Goal: Task Accomplishment & Management: Manage account settings

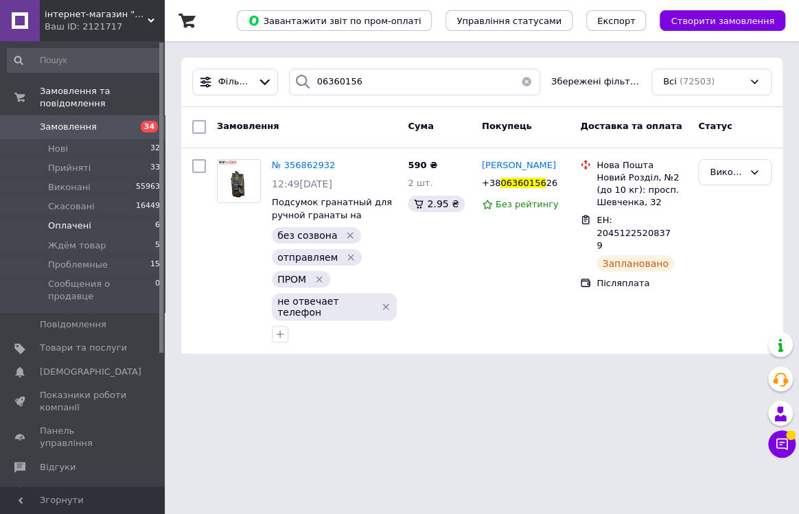
click at [62, 220] on span "Оплачені" at bounding box center [69, 226] width 43 height 12
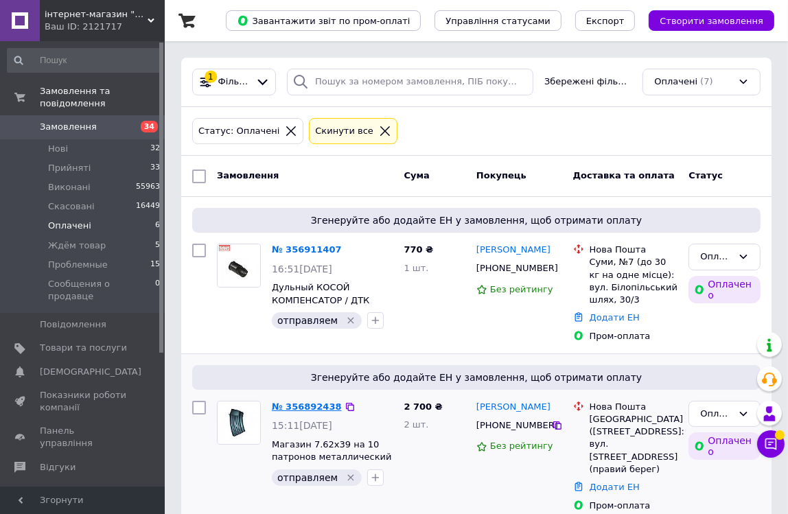
click at [299, 409] on link "№ 356892438" at bounding box center [307, 407] width 70 height 10
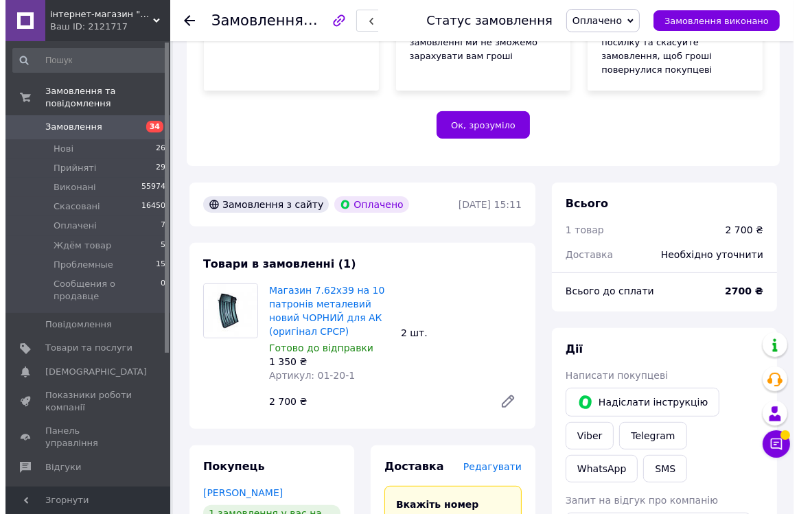
scroll to position [374, 0]
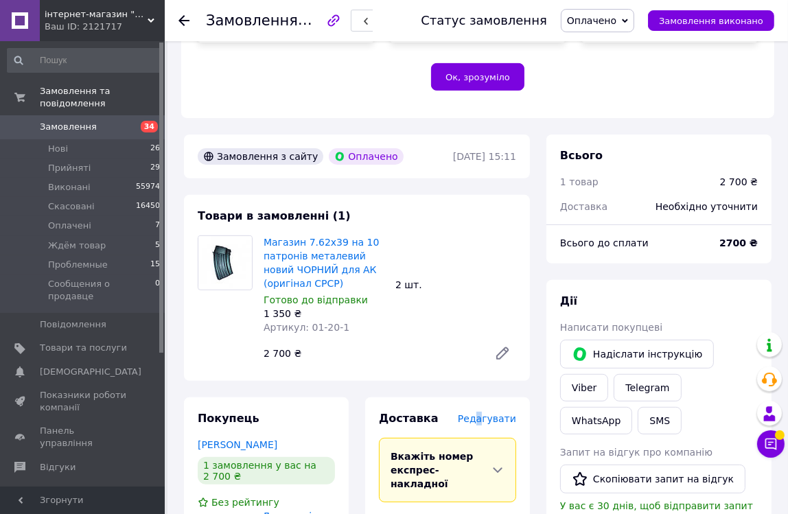
click at [486, 413] on span "Редагувати" at bounding box center [487, 418] width 58 height 11
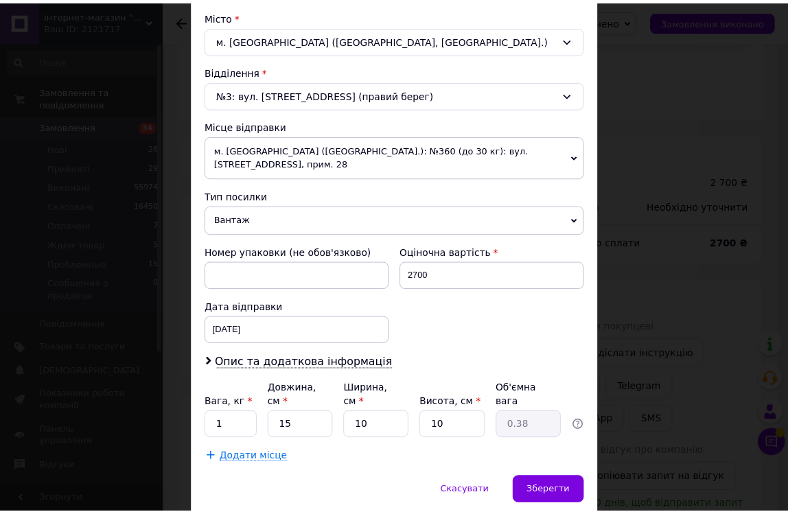
scroll to position [396, 0]
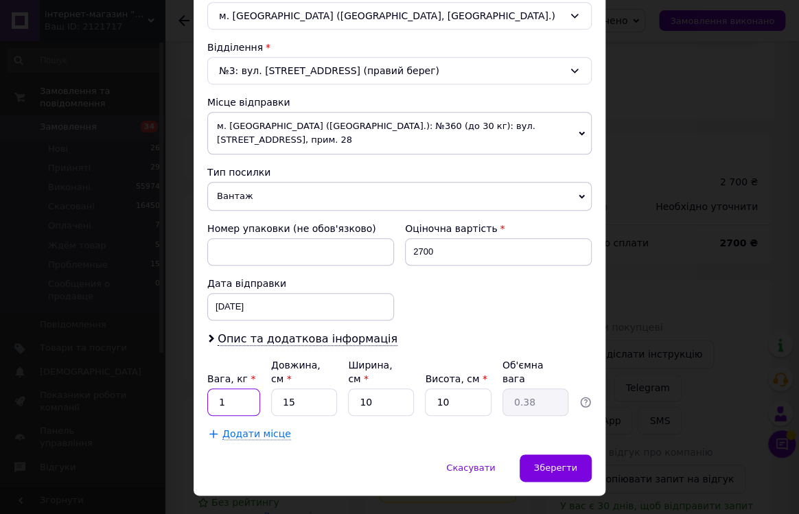
drag, startPoint x: 214, startPoint y: 371, endPoint x: 222, endPoint y: 371, distance: 8.2
click at [222, 389] on input "1" at bounding box center [233, 402] width 53 height 27
type input "0.5"
drag, startPoint x: 286, startPoint y: 371, endPoint x: 300, endPoint y: 371, distance: 13.7
click at [300, 389] on input "15" at bounding box center [304, 402] width 66 height 27
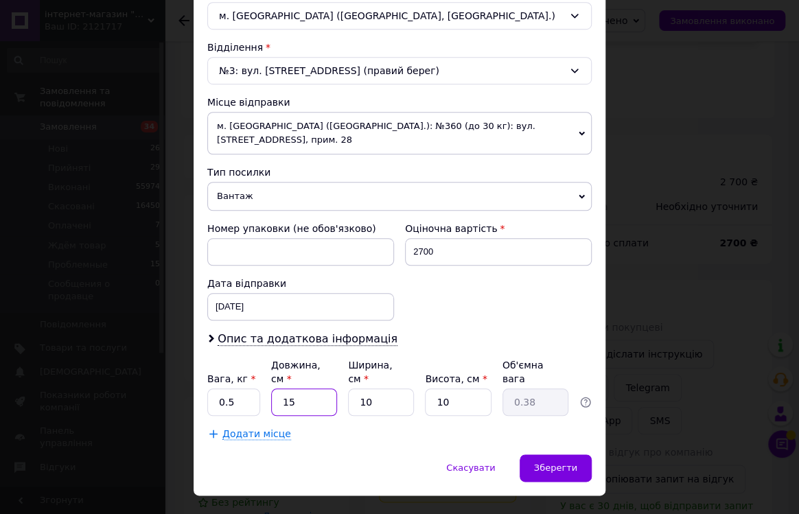
click at [293, 389] on input "15" at bounding box center [304, 402] width 66 height 27
drag, startPoint x: 301, startPoint y: 372, endPoint x: 250, endPoint y: 364, distance: 52.2
click at [250, 364] on div "Вага, кг * 0.5 Довжина, см * 15 Ширина, см * 10 Висота, см * 10 Об'ємна вага 0.…" at bounding box center [399, 387] width 385 height 58
type input "2"
type input "0.1"
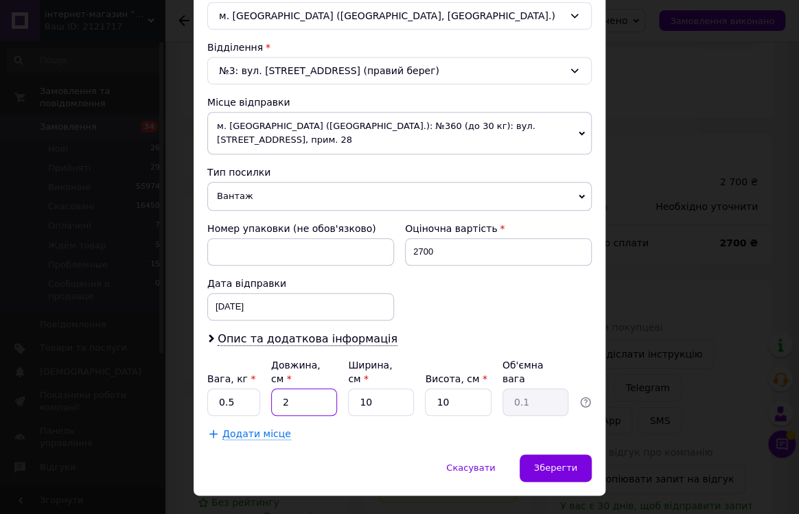
type input "20"
type input "0.5"
type input "20"
click at [562, 463] on span "Зберегти" at bounding box center [555, 468] width 43 height 10
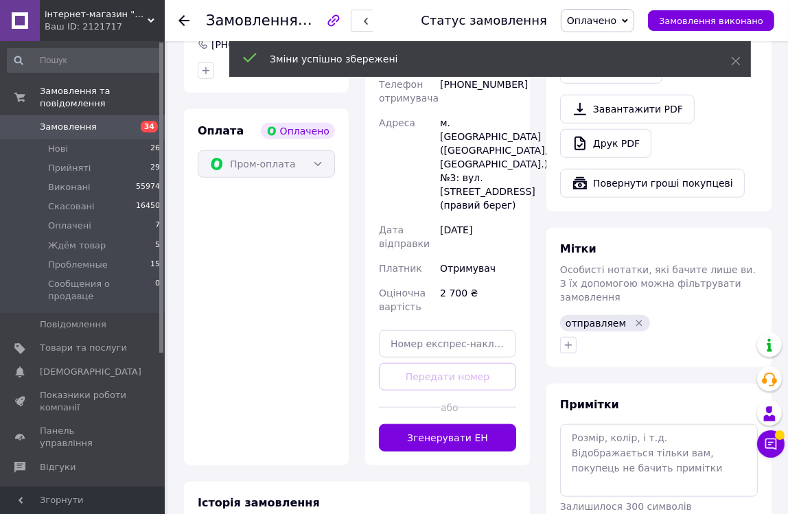
scroll to position [873, 0]
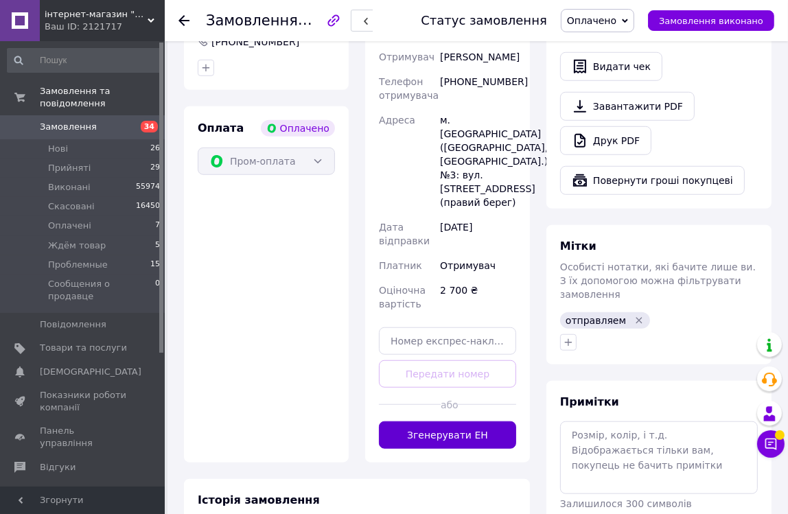
click at [474, 422] on button "Згенерувати ЕН" at bounding box center [447, 435] width 137 height 27
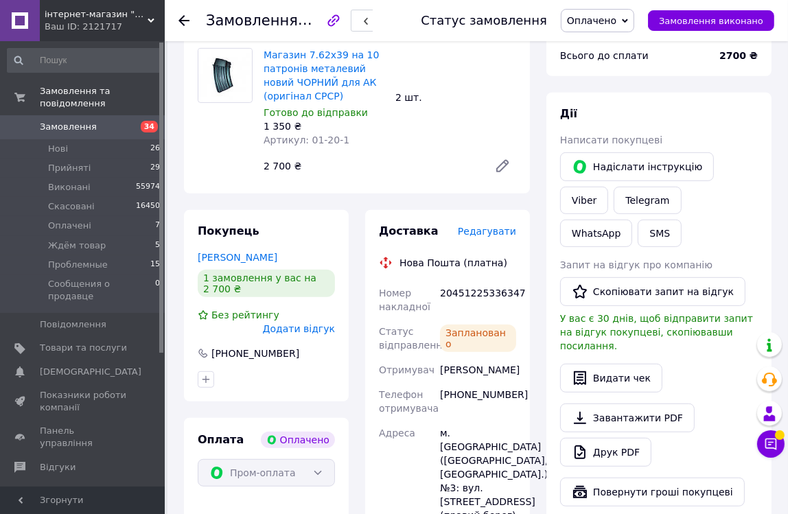
click at [628, 18] on icon at bounding box center [625, 21] width 6 height 6
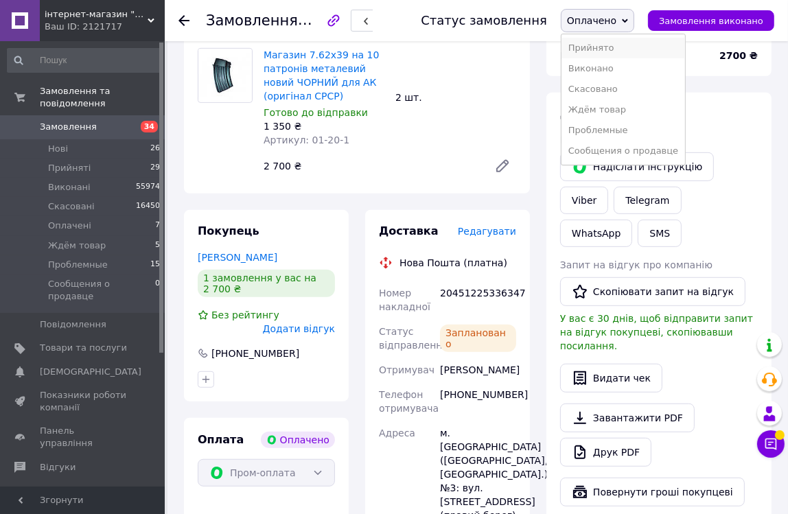
click at [597, 45] on li "Прийнято" at bounding box center [624, 48] width 124 height 21
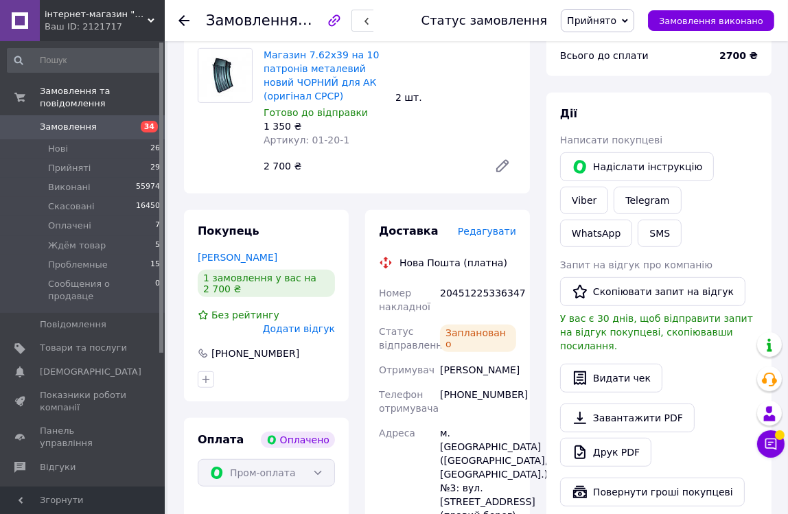
click at [183, 15] on icon at bounding box center [184, 20] width 11 height 11
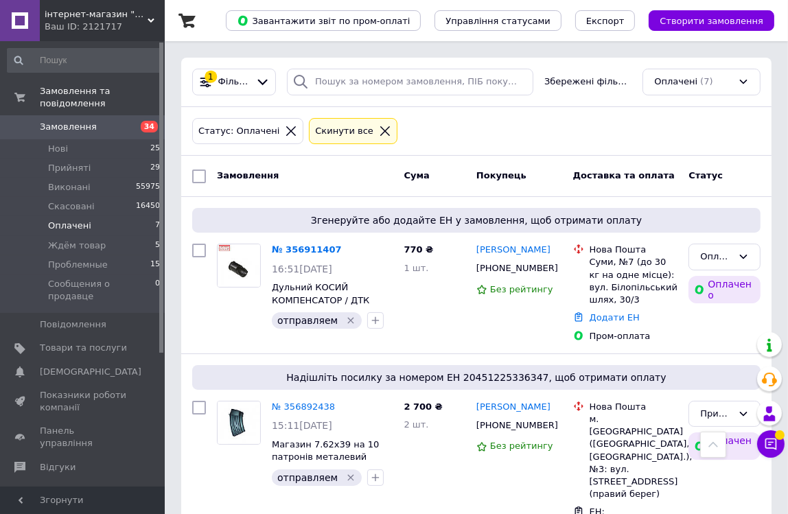
scroll to position [374, 0]
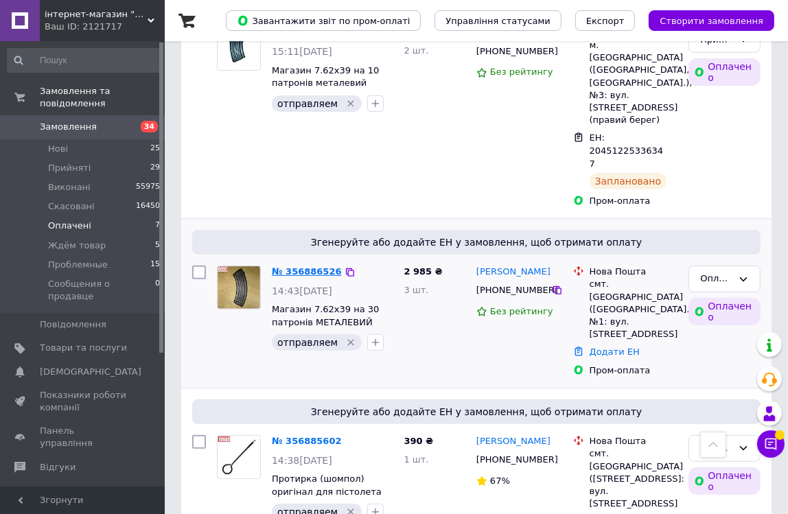
click at [285, 266] on link "№ 356886526" at bounding box center [307, 271] width 70 height 10
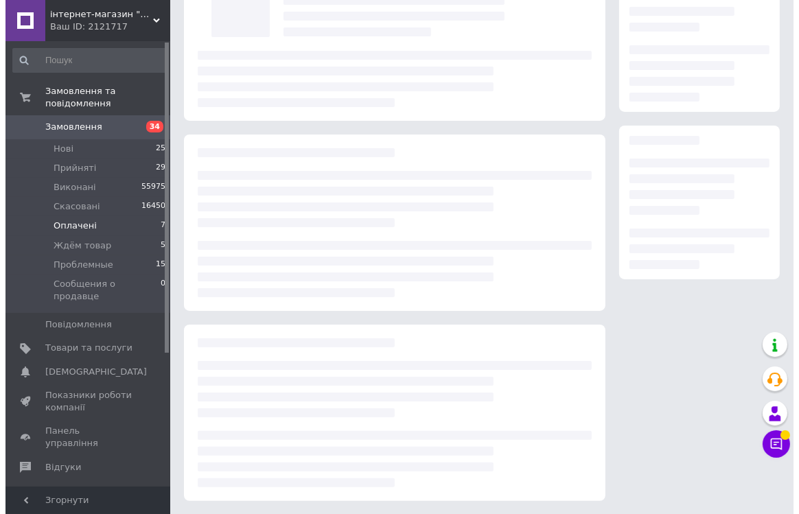
scroll to position [374, 0]
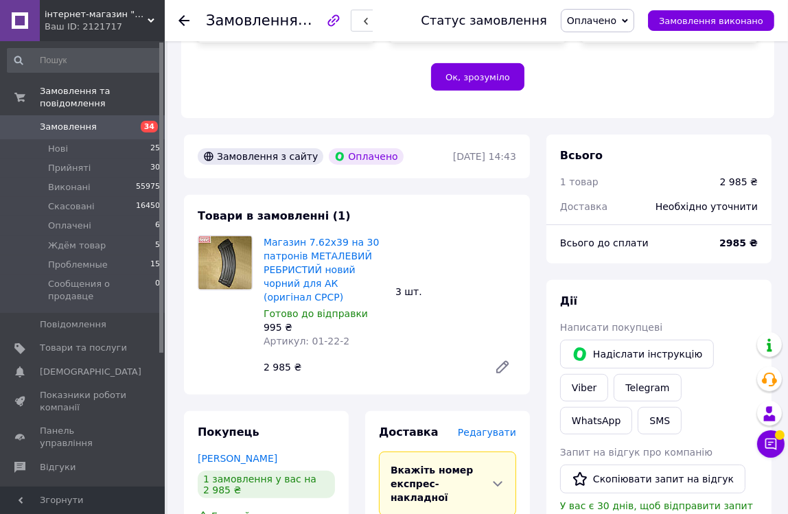
click at [501, 427] on span "Редагувати" at bounding box center [487, 432] width 58 height 11
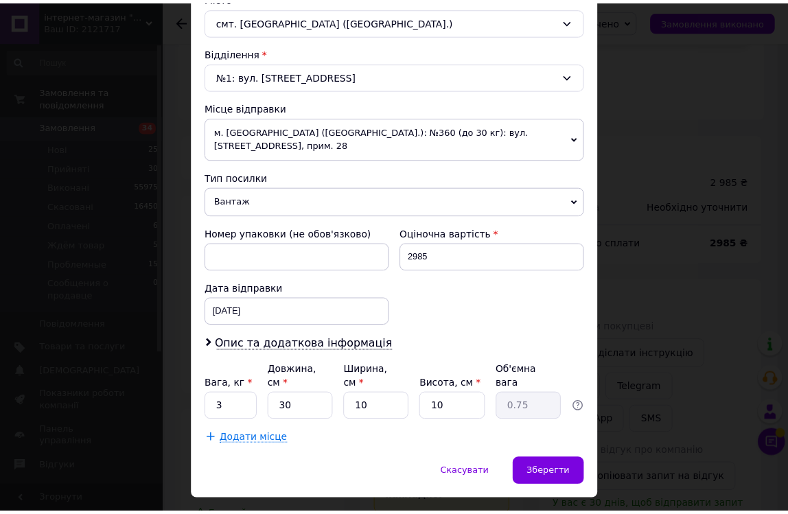
scroll to position [396, 0]
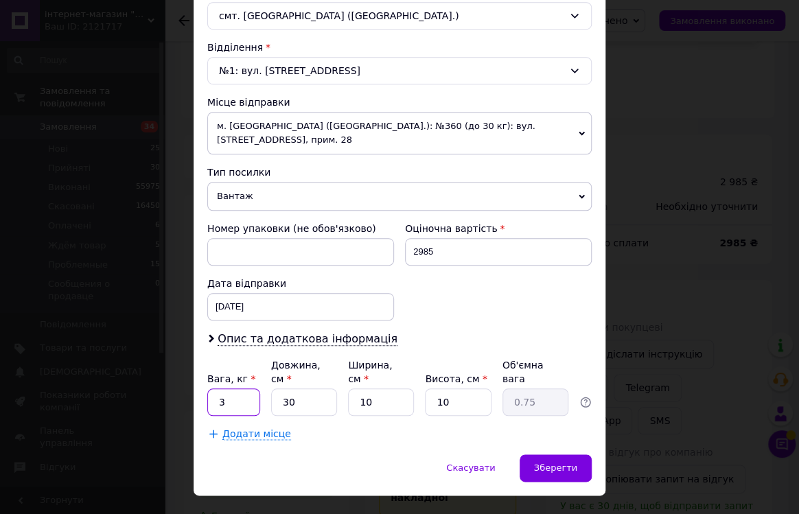
drag, startPoint x: 209, startPoint y: 378, endPoint x: 231, endPoint y: 378, distance: 21.3
click at [231, 389] on input "3" at bounding box center [233, 402] width 53 height 27
type input "1"
drag, startPoint x: 284, startPoint y: 376, endPoint x: 266, endPoint y: 374, distance: 17.9
click at [266, 374] on div "Вага, кг * 1 Довжина, см * 30 Ширина, см * 10 Висота, см * 10 Об'ємна вага 0.75" at bounding box center [399, 387] width 385 height 58
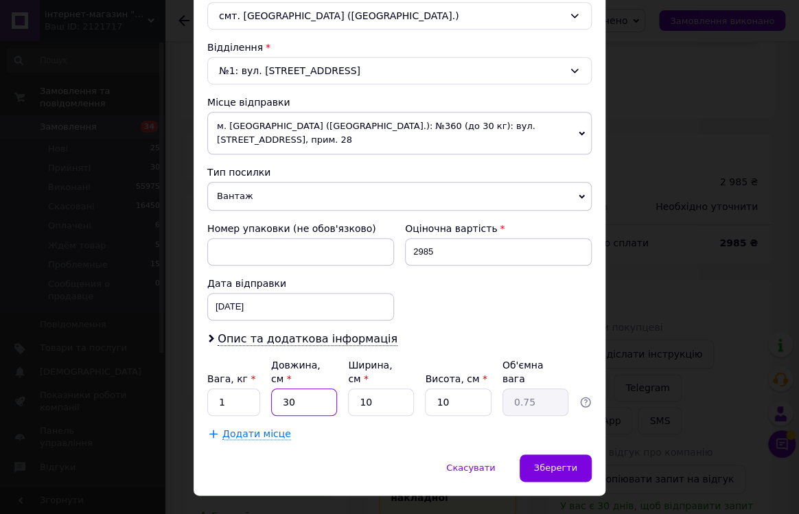
type input "20"
type input "0.5"
type input "20"
drag, startPoint x: 363, startPoint y: 370, endPoint x: 355, endPoint y: 371, distance: 7.6
click at [355, 389] on input "10" at bounding box center [381, 402] width 66 height 27
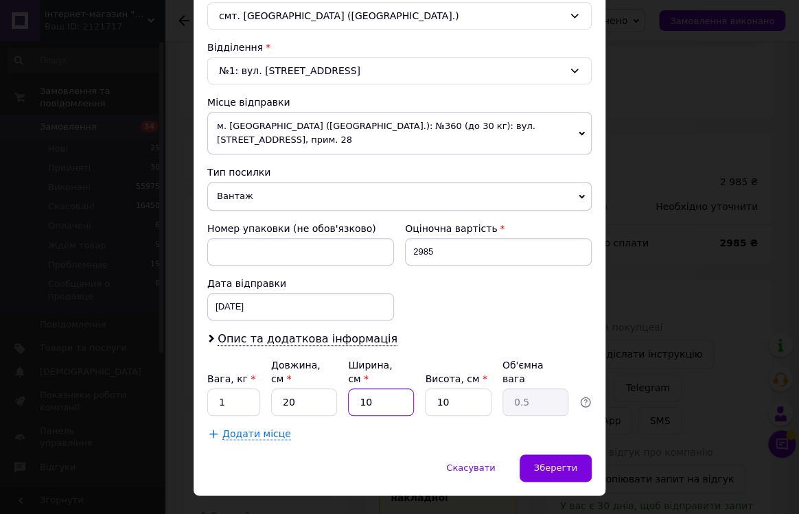
type input "20"
type input "1"
type input "20"
click at [559, 463] on span "Зберегти" at bounding box center [555, 468] width 43 height 10
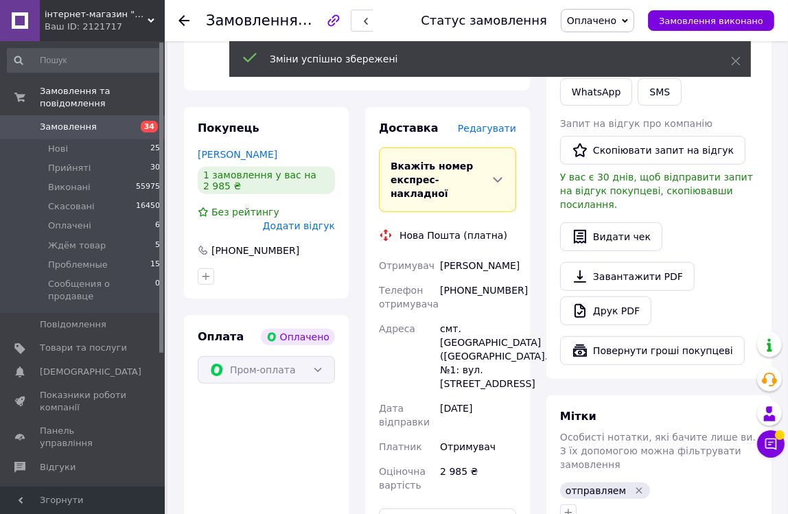
scroll to position [748, 0]
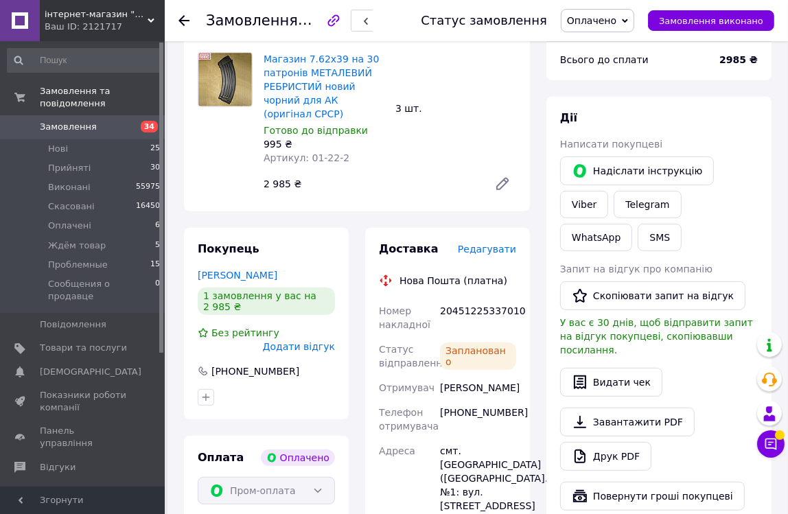
scroll to position [562, 0]
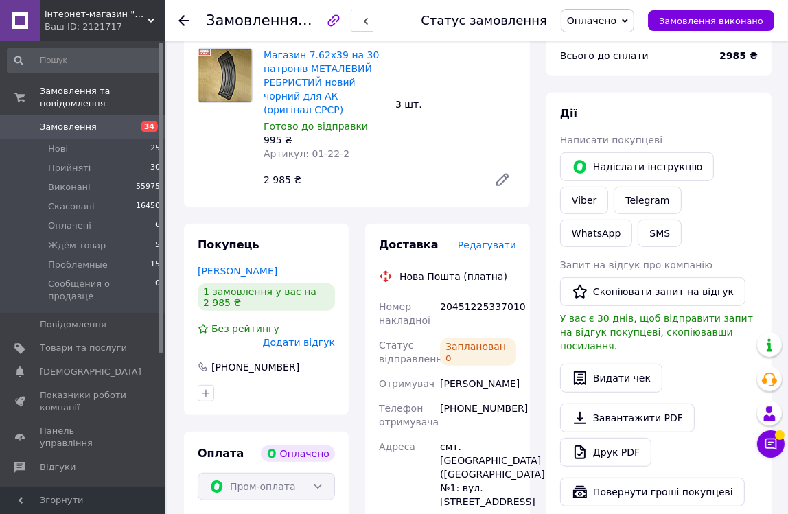
click at [628, 18] on icon at bounding box center [625, 21] width 6 height 6
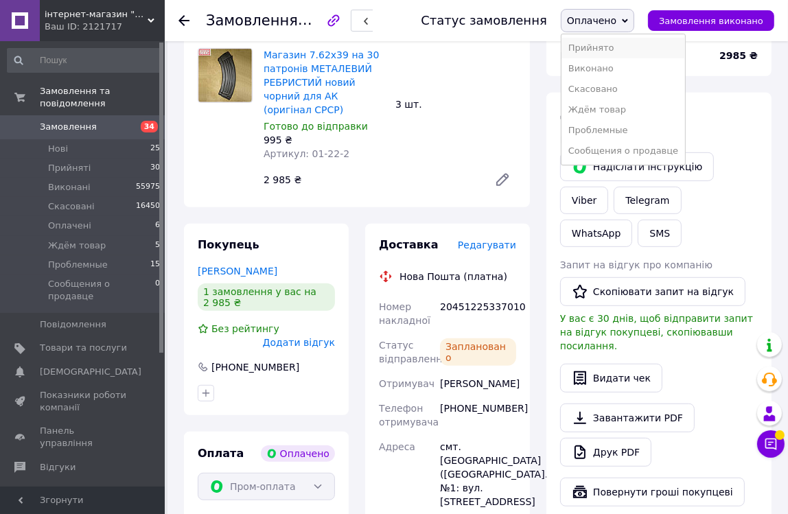
click at [613, 48] on li "Прийнято" at bounding box center [624, 48] width 124 height 21
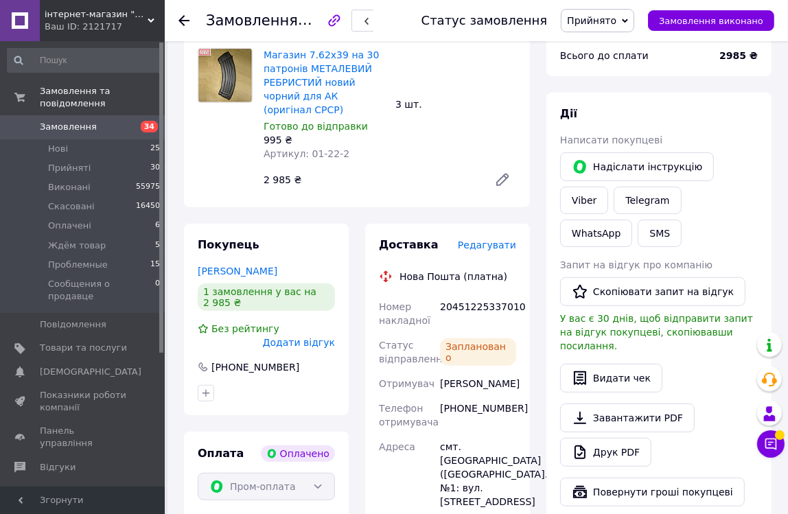
click at [182, 18] on use at bounding box center [184, 20] width 11 height 11
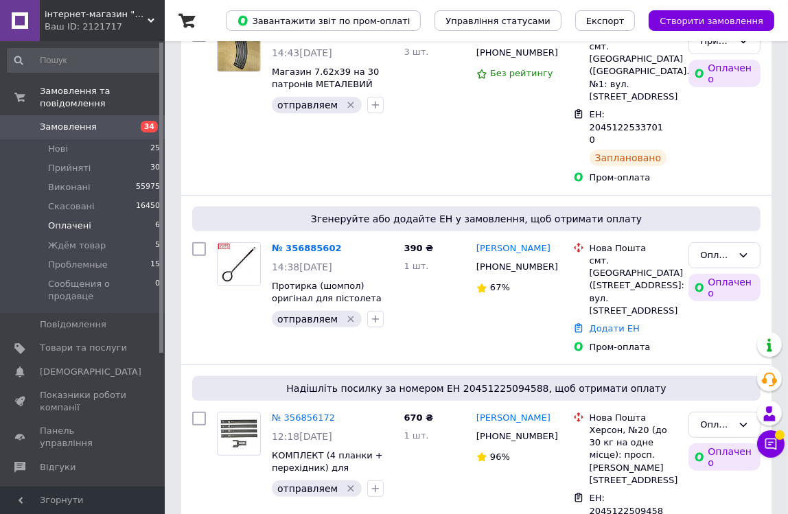
scroll to position [374, 0]
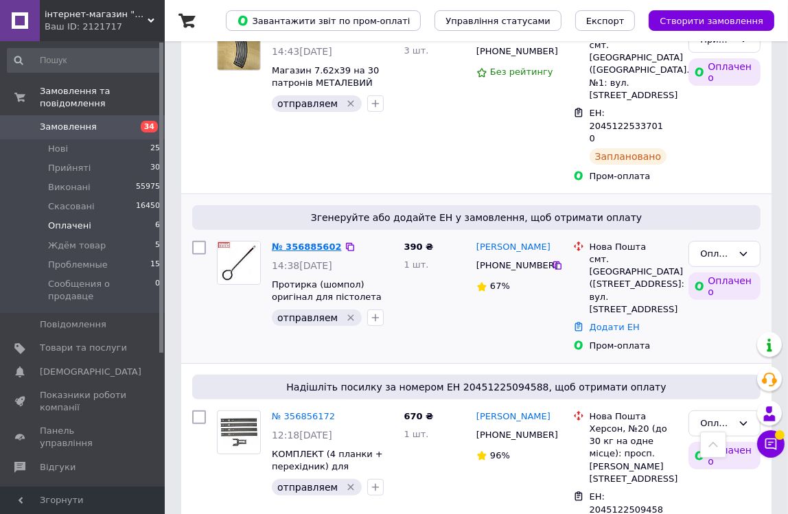
click at [299, 242] on link "№ 356885602" at bounding box center [307, 247] width 70 height 10
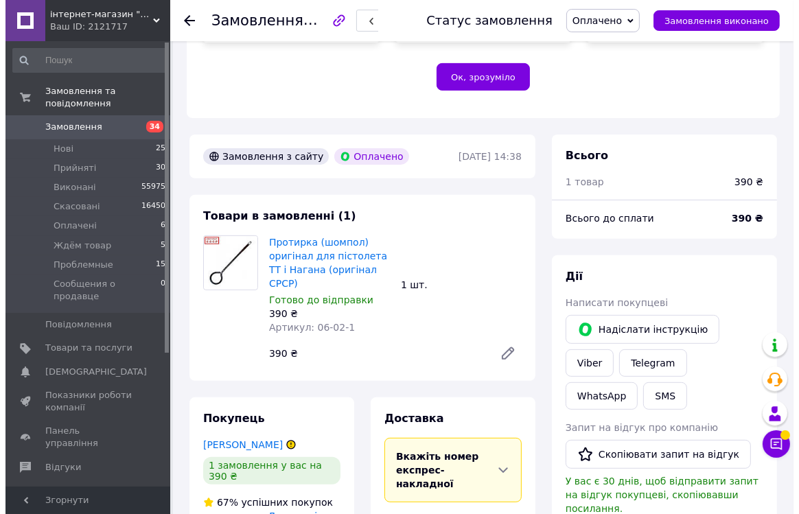
scroll to position [437, 0]
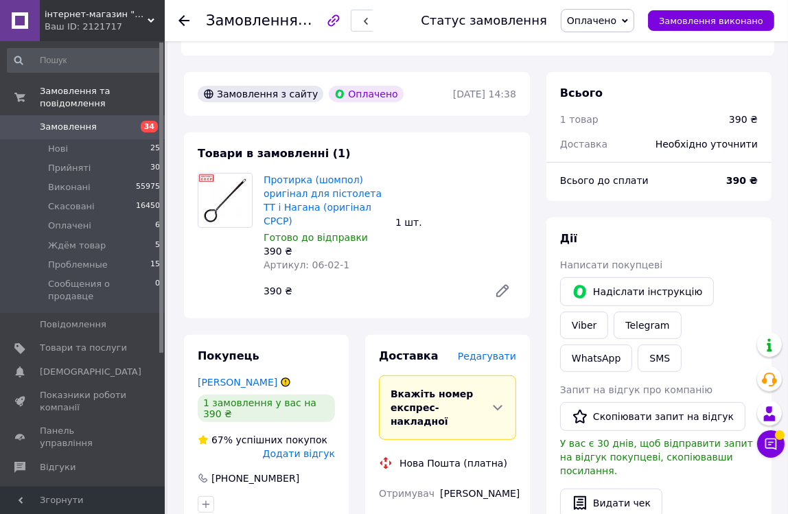
click at [492, 351] on span "Редагувати" at bounding box center [487, 356] width 58 height 11
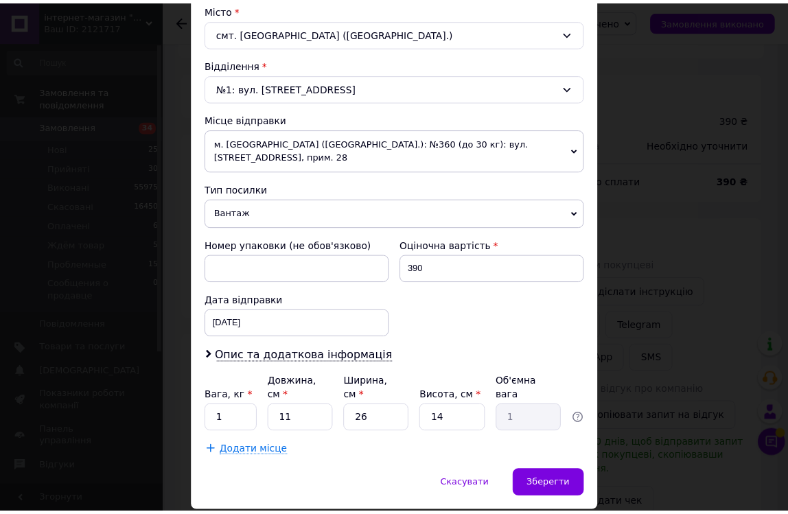
scroll to position [396, 0]
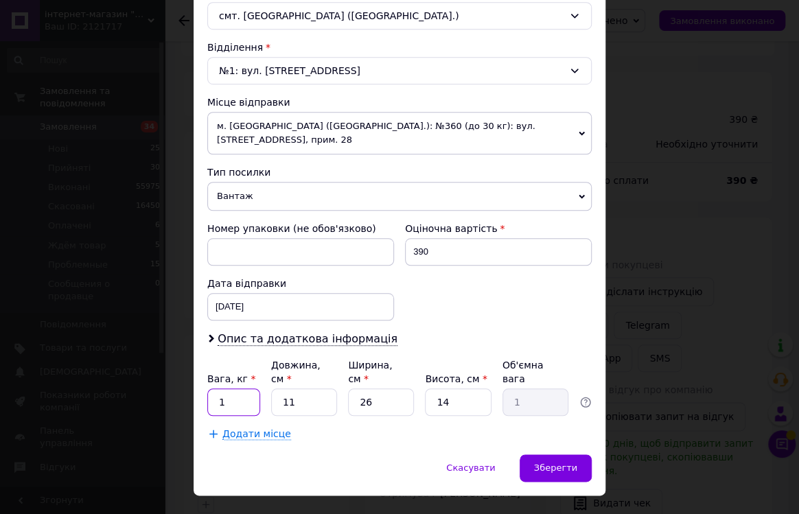
drag, startPoint x: 216, startPoint y: 371, endPoint x: 233, endPoint y: 371, distance: 17.2
click at [233, 389] on input "1" at bounding box center [233, 402] width 53 height 27
type input "0.5"
drag, startPoint x: 286, startPoint y: 374, endPoint x: 306, endPoint y: 372, distance: 20.0
click at [306, 389] on input "11" at bounding box center [304, 402] width 66 height 27
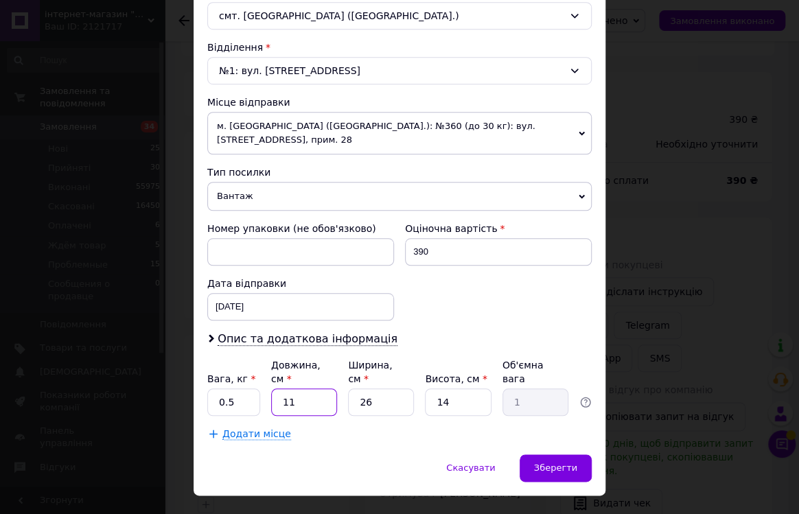
type input "10"
type input "0.91"
type input "10"
drag, startPoint x: 362, startPoint y: 371, endPoint x: 474, endPoint y: 380, distance: 112.9
click at [472, 380] on div "Вага, кг * 0.5 Довжина, см * 10 Ширина, см * 26 Висота, см * 14 Об'ємна вага 0.…" at bounding box center [399, 387] width 385 height 58
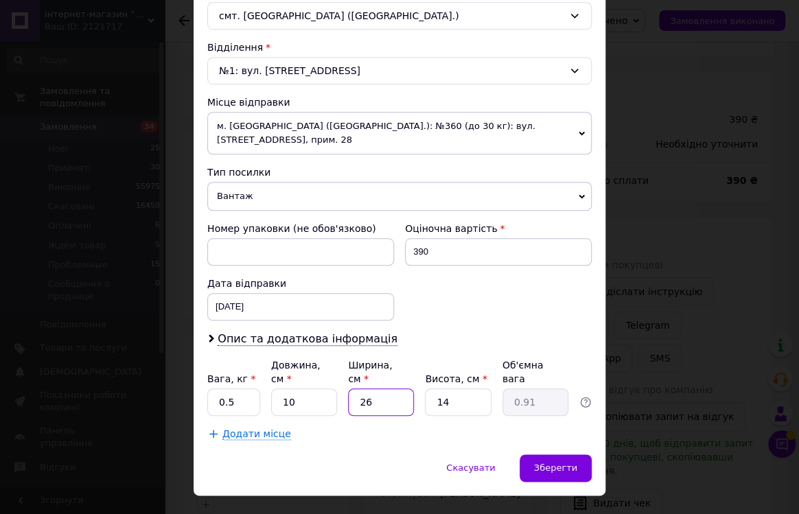
type input "20"
type input "0.7"
type input "20"
drag, startPoint x: 439, startPoint y: 374, endPoint x: 548, endPoint y: 374, distance: 109.2
click at [548, 374] on div "Вага, кг * 0.5 Довжина, см * 10 Ширина, см * 20 Висота, см * 14 Об'ємна вага 0.7" at bounding box center [399, 387] width 385 height 58
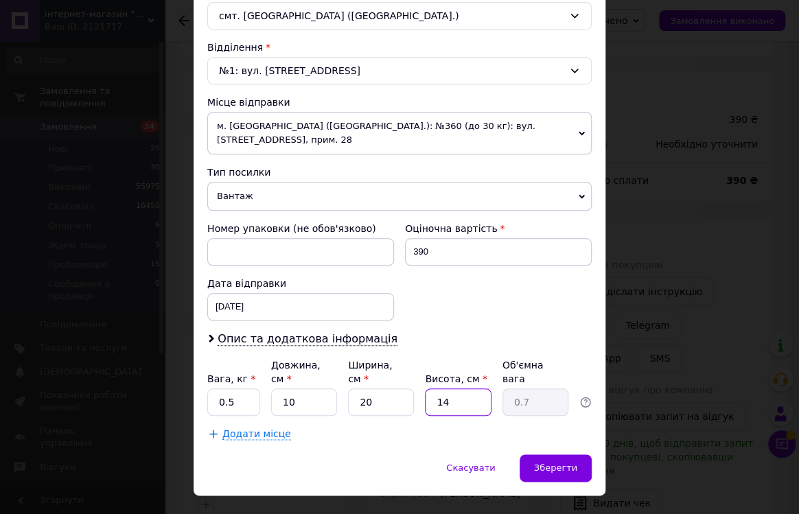
type input "10"
type input "0.5"
type input "10"
click at [555, 455] on div "Зберегти" at bounding box center [556, 468] width 72 height 27
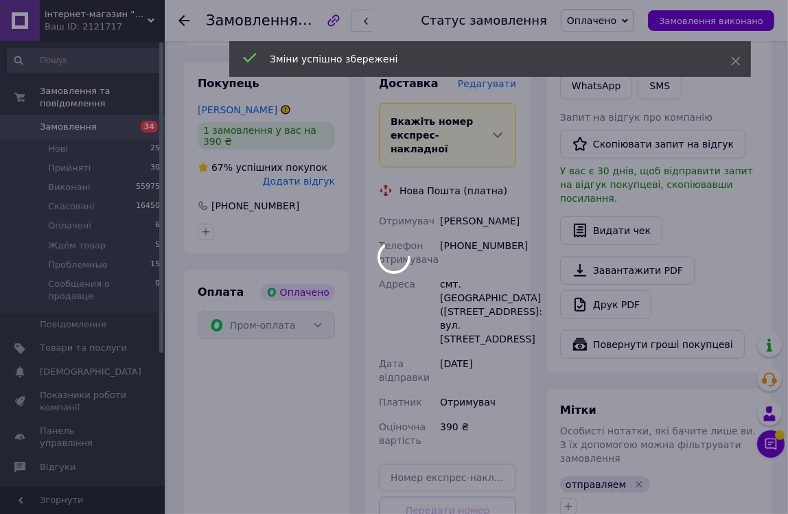
scroll to position [811, 0]
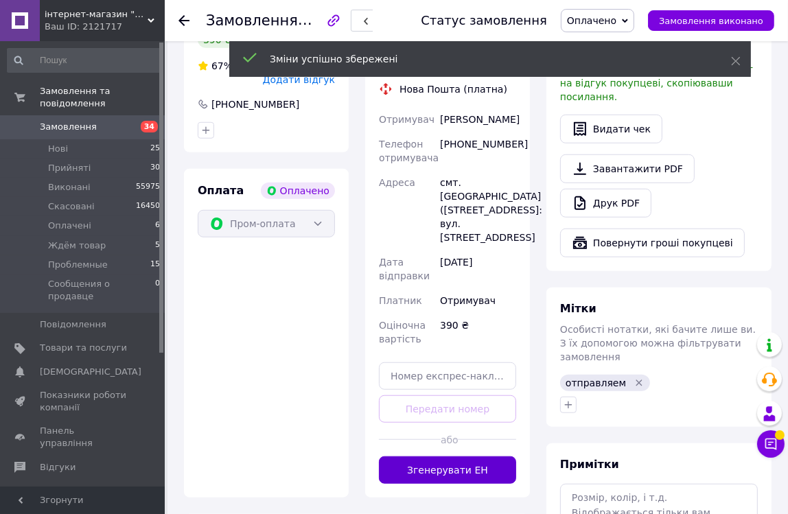
click at [458, 457] on button "Згенерувати ЕН" at bounding box center [447, 470] width 137 height 27
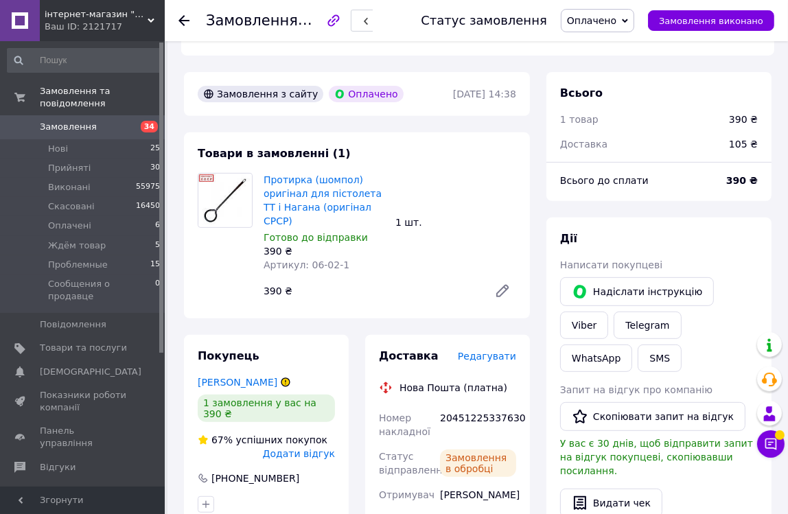
scroll to position [21, 0]
click at [179, 19] on icon at bounding box center [184, 20] width 11 height 11
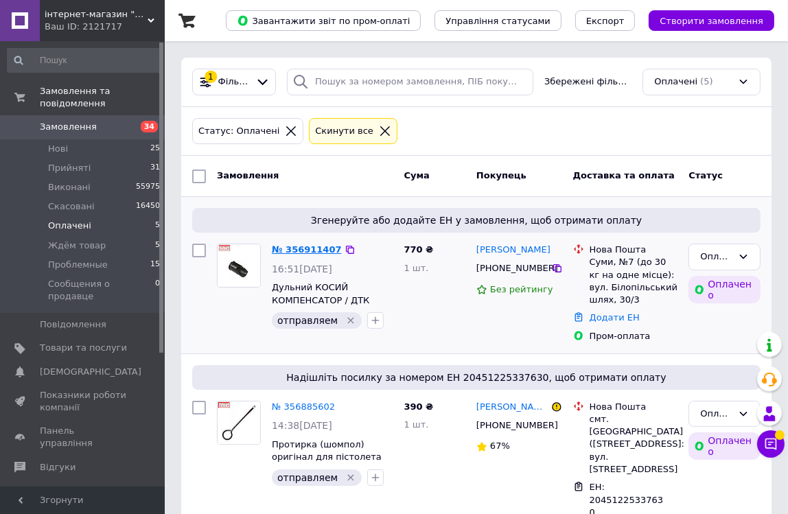
click at [299, 245] on link "№ 356911407" at bounding box center [307, 249] width 70 height 10
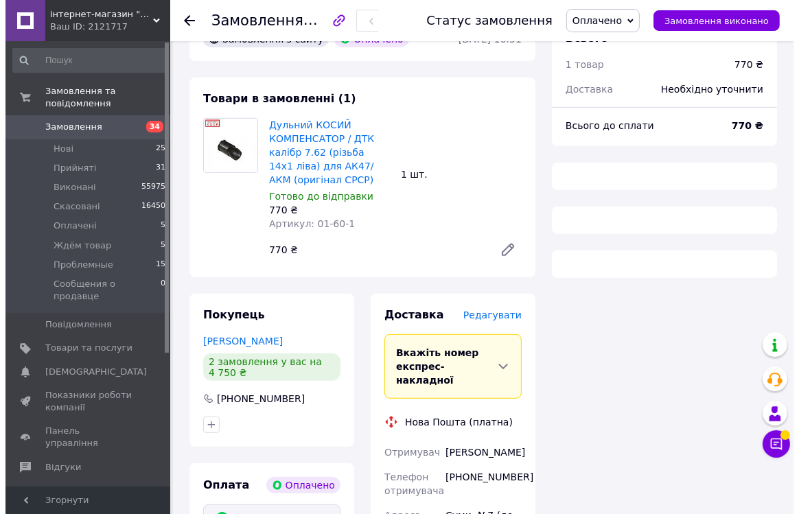
scroll to position [499, 0]
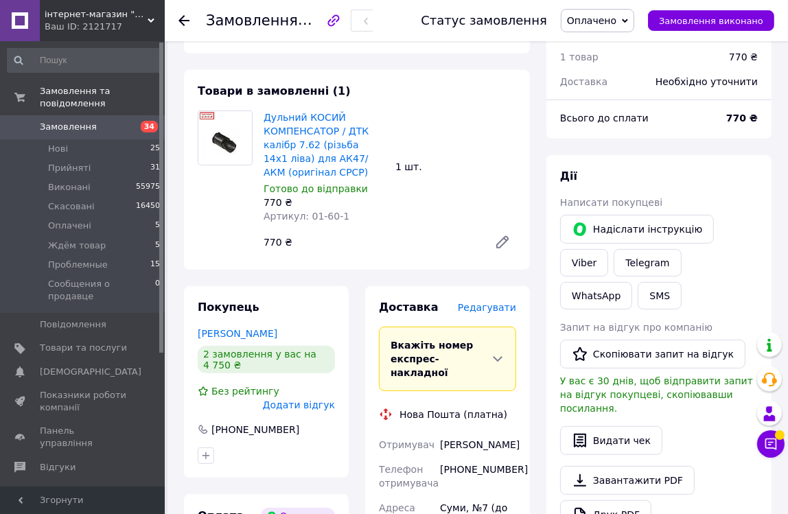
click at [490, 302] on span "Редагувати" at bounding box center [487, 307] width 58 height 11
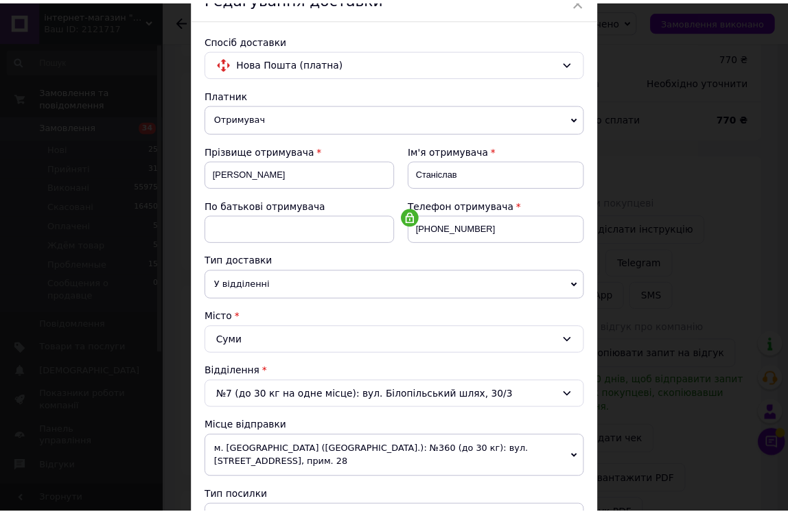
scroll to position [396, 0]
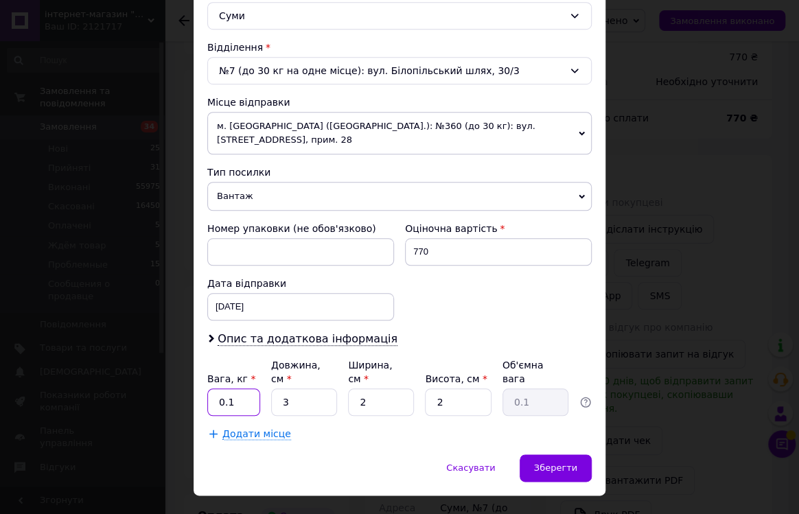
drag, startPoint x: 225, startPoint y: 369, endPoint x: 239, endPoint y: 371, distance: 13.8
click at [239, 389] on input "0.1" at bounding box center [233, 402] width 53 height 27
type input "0.5"
drag, startPoint x: 278, startPoint y: 370, endPoint x: 317, endPoint y: 374, distance: 39.3
click at [317, 389] on input "3" at bounding box center [304, 402] width 66 height 27
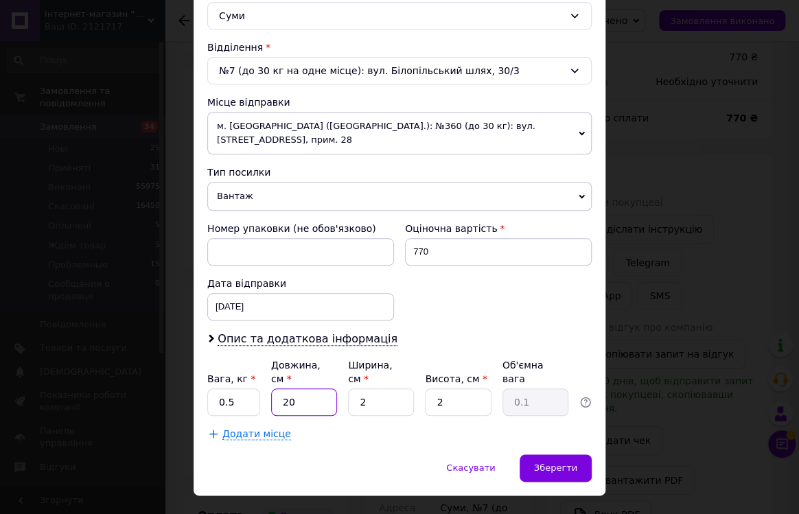
type input "20"
drag, startPoint x: 350, startPoint y: 373, endPoint x: 400, endPoint y: 376, distance: 49.6
click at [400, 389] on input "2" at bounding box center [381, 402] width 66 height 27
type input "10"
drag, startPoint x: 433, startPoint y: 376, endPoint x: 510, endPoint y: 375, distance: 77.6
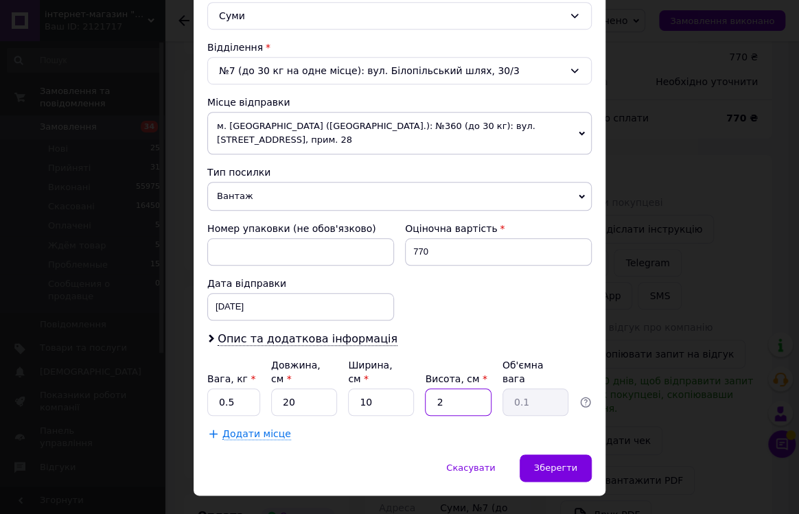
click at [510, 375] on div "Вага, кг * 0.5 Довжина, см * 20 Ширина, см * 10 Висота, см * 2 Об'ємна вага 0.1" at bounding box center [399, 387] width 385 height 58
type input "10"
type input "0.5"
type input "10"
click at [562, 455] on div "Зберегти" at bounding box center [556, 468] width 72 height 27
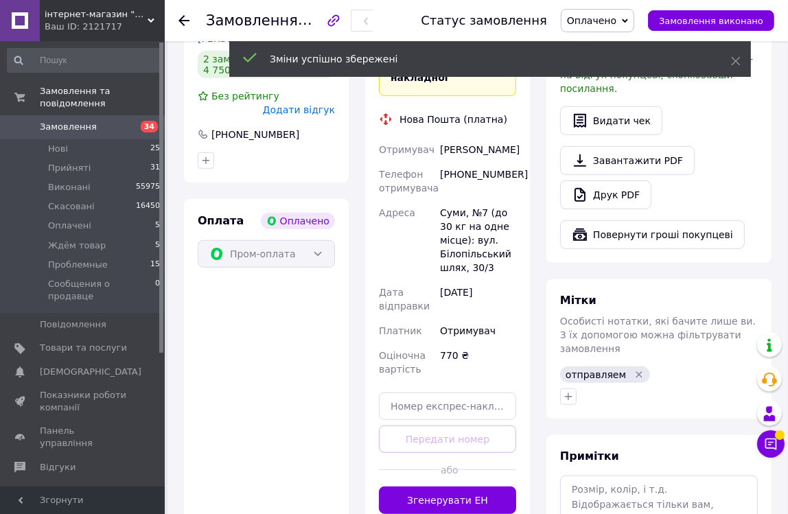
scroll to position [811, 0]
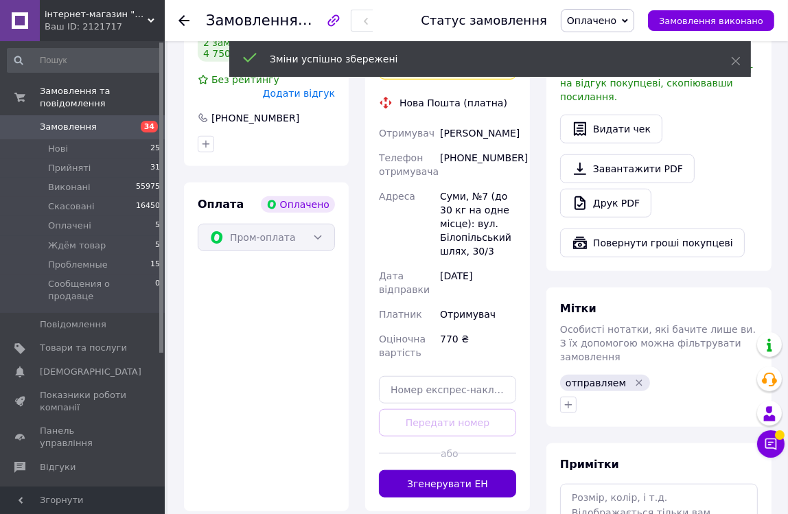
click at [396, 470] on button "Згенерувати ЕН" at bounding box center [447, 483] width 137 height 27
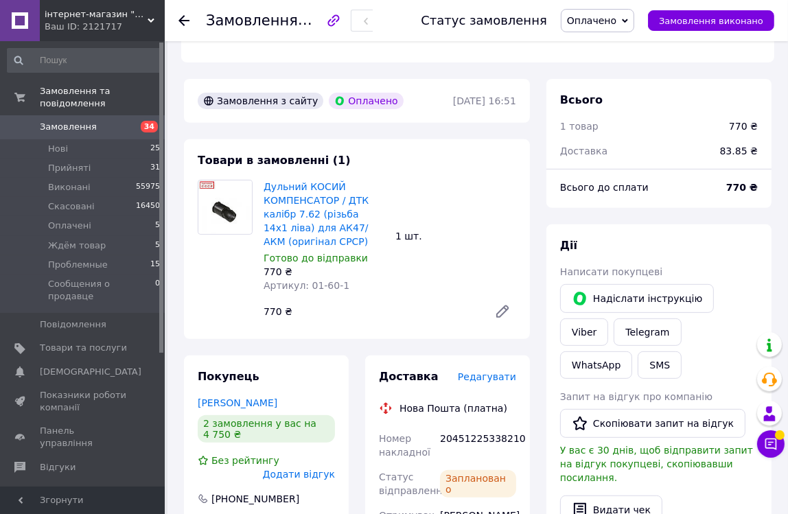
scroll to position [437, 0]
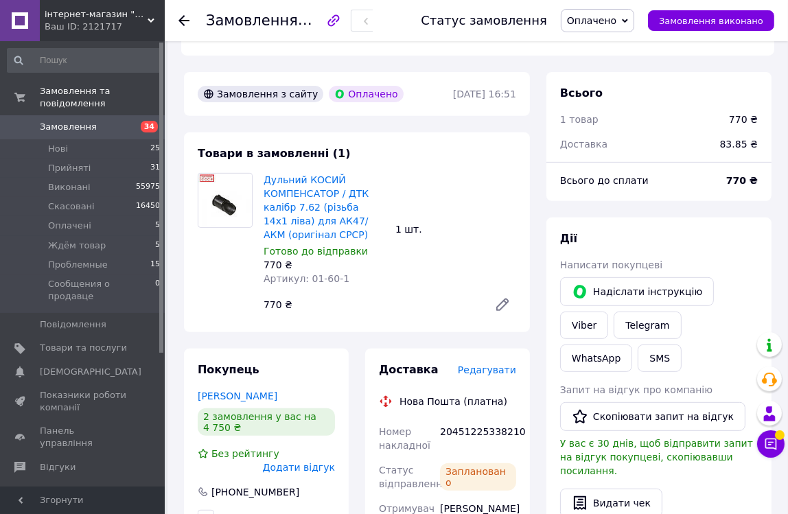
click at [184, 19] on icon at bounding box center [184, 20] width 11 height 11
